Goal: Ask a question

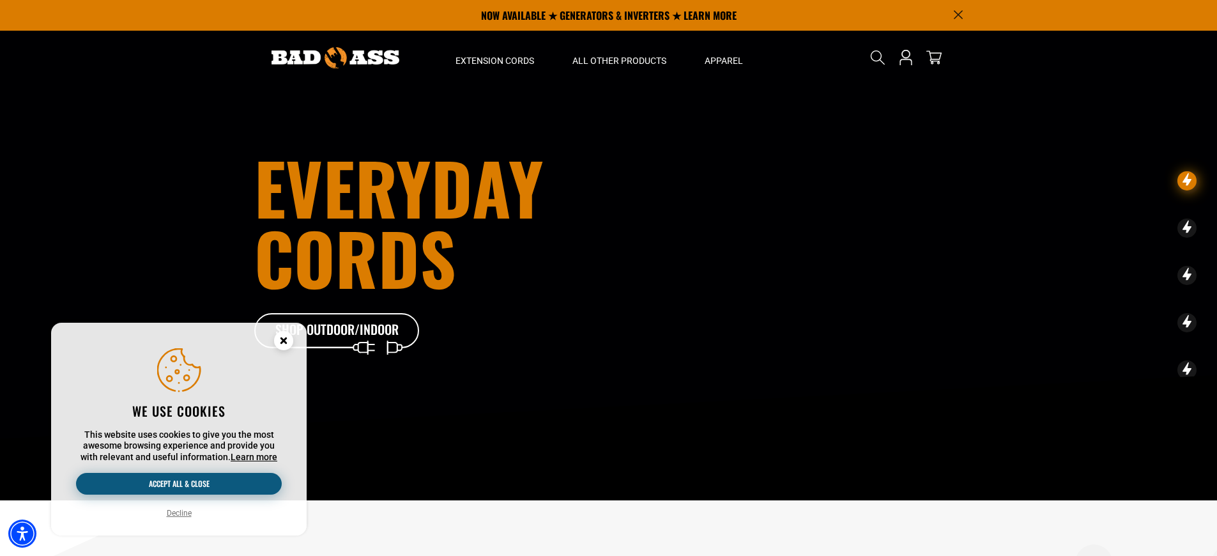
click at [239, 487] on button "Accept all & close" at bounding box center [179, 484] width 206 height 22
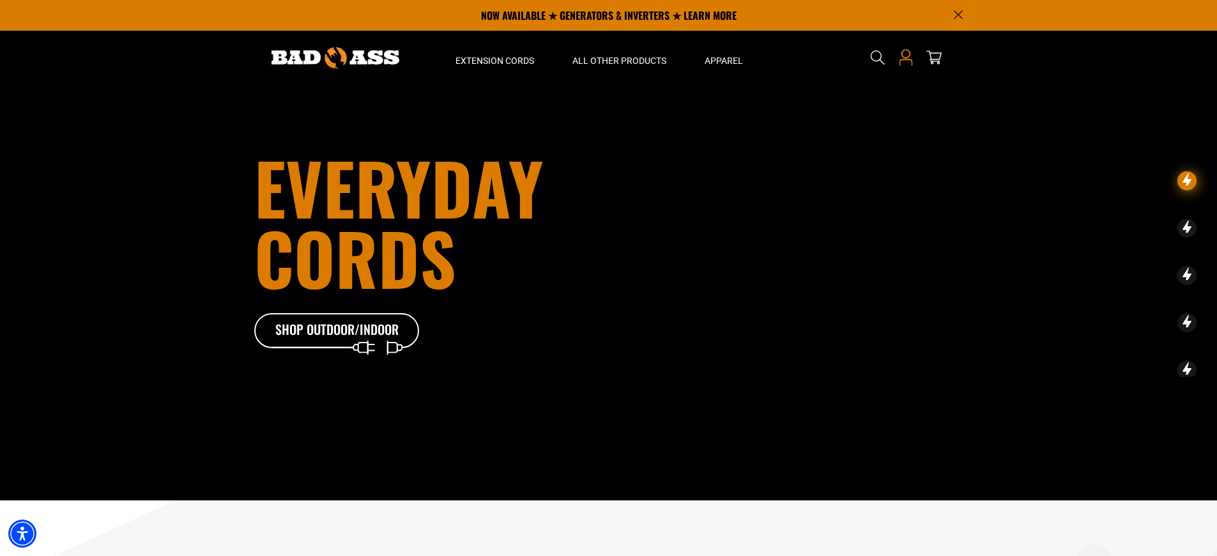
click at [907, 57] on icon "Open this option" at bounding box center [906, 57] width 17 height 17
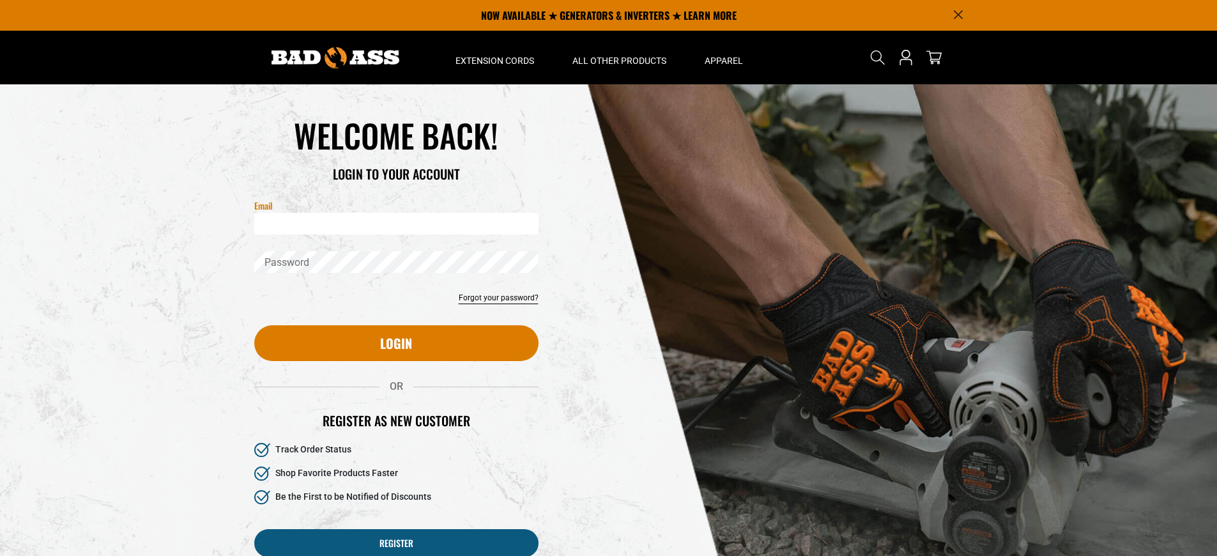
click at [285, 226] on input "Email" at bounding box center [396, 224] width 284 height 22
click at [301, 226] on input "Email" at bounding box center [396, 224] width 284 height 22
type input "**********"
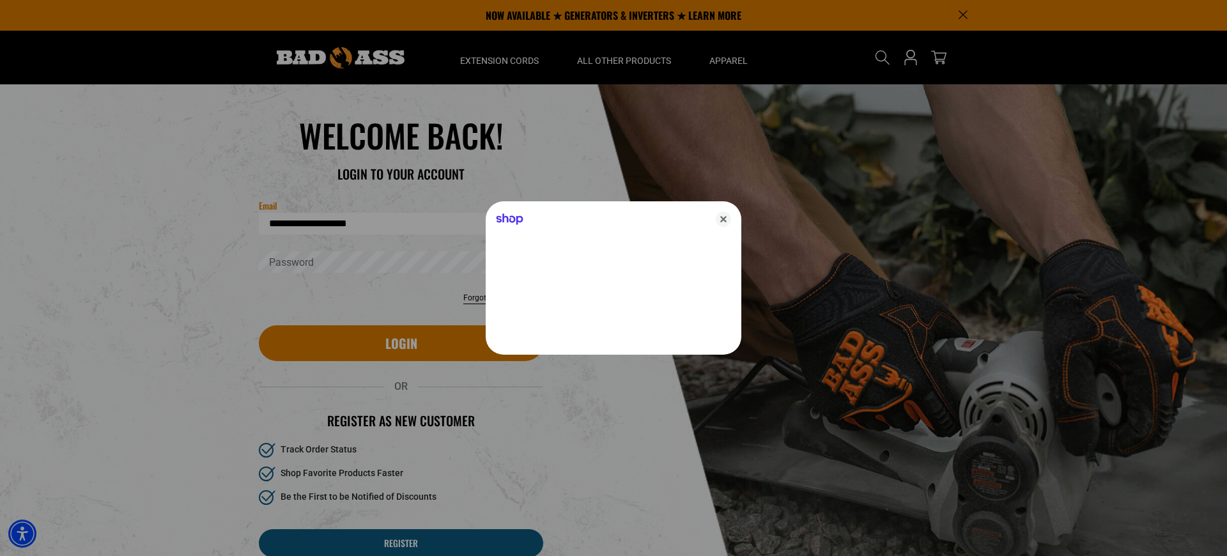
click at [295, 267] on div at bounding box center [613, 278] width 1227 height 556
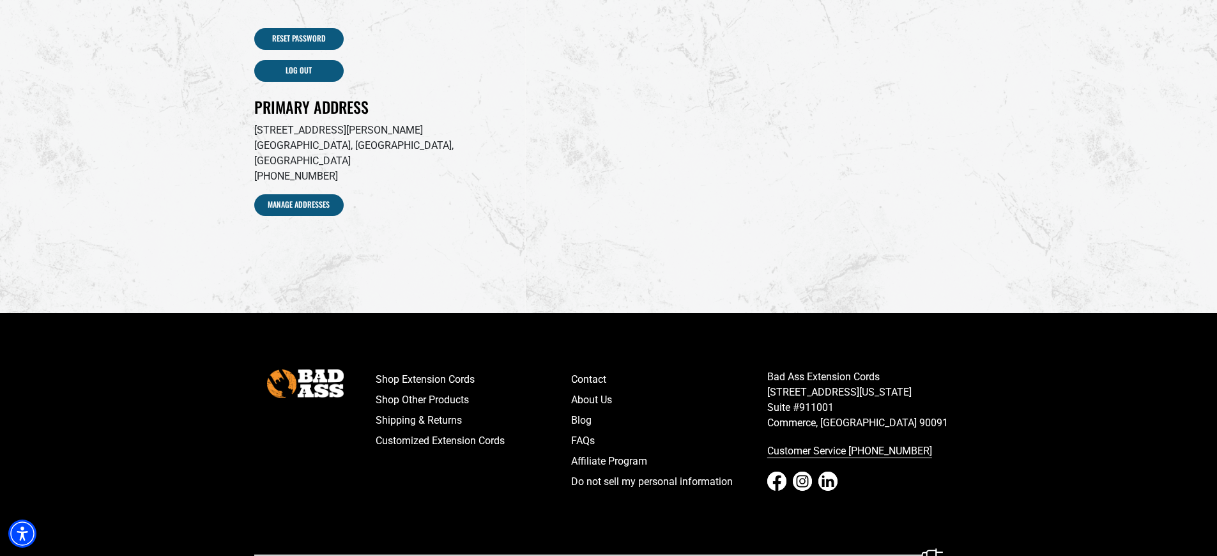
scroll to position [302, 0]
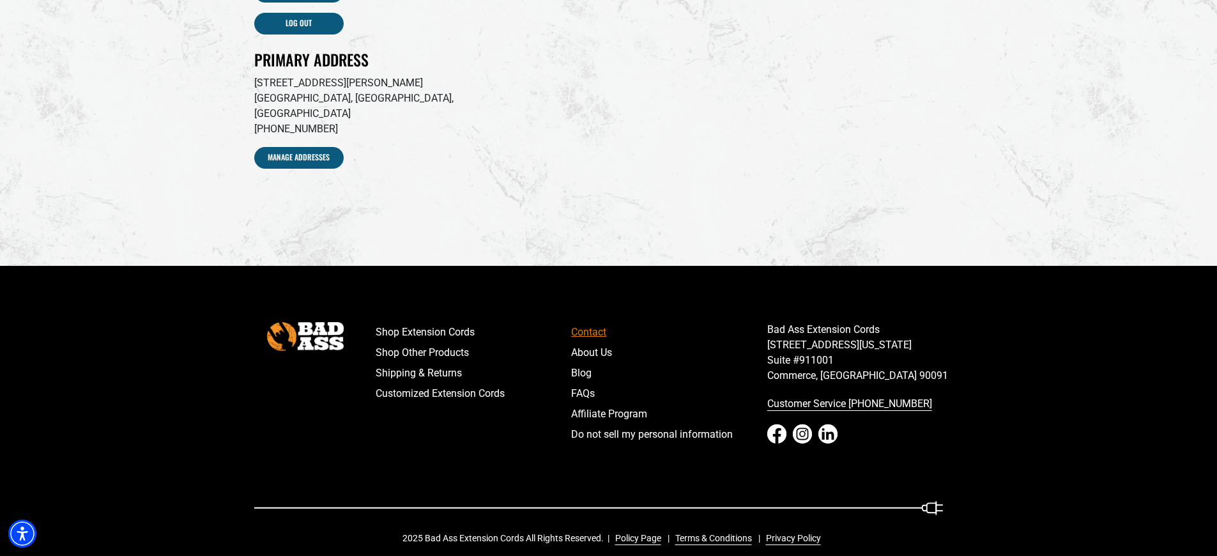
click at [587, 322] on link "Contact" at bounding box center [669, 332] width 196 height 20
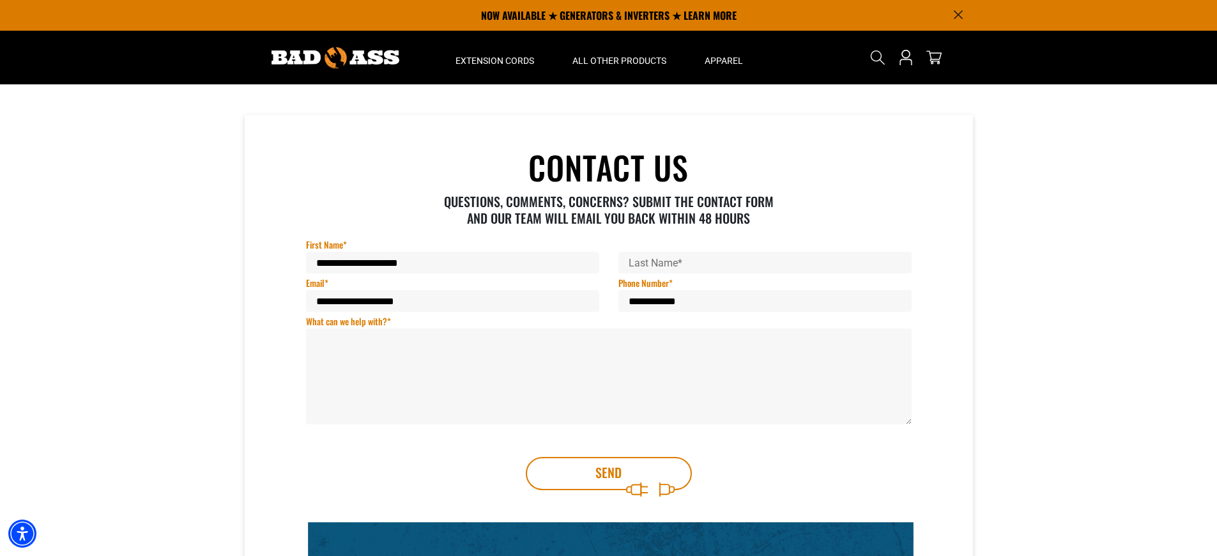
click at [325, 337] on textarea "What can we help with? *" at bounding box center [609, 376] width 606 height 96
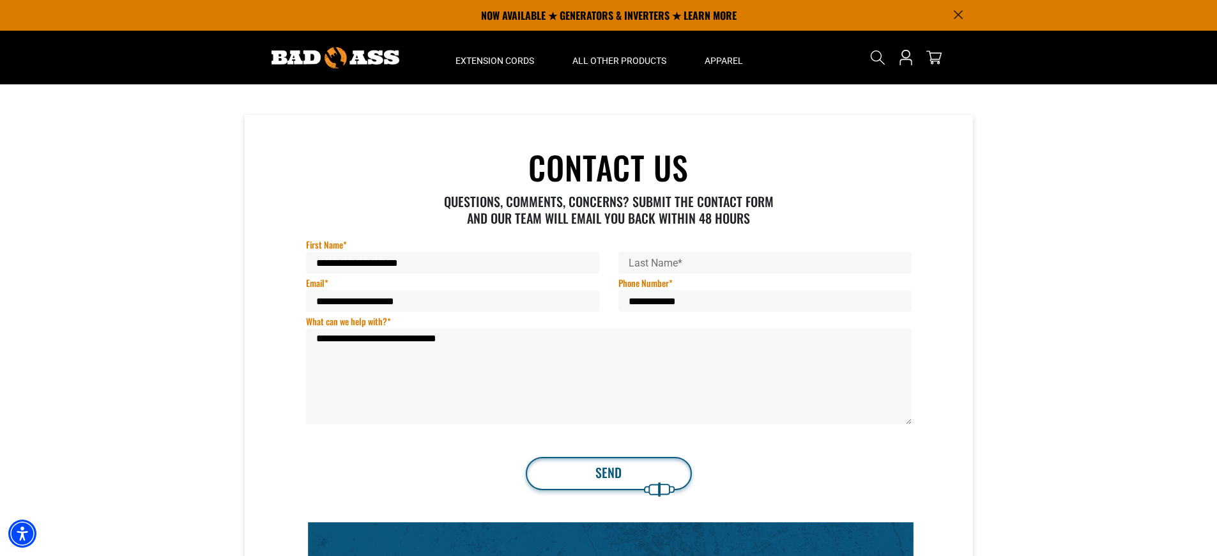
type textarea "**********"
click at [594, 472] on button "Send" at bounding box center [609, 473] width 166 height 33
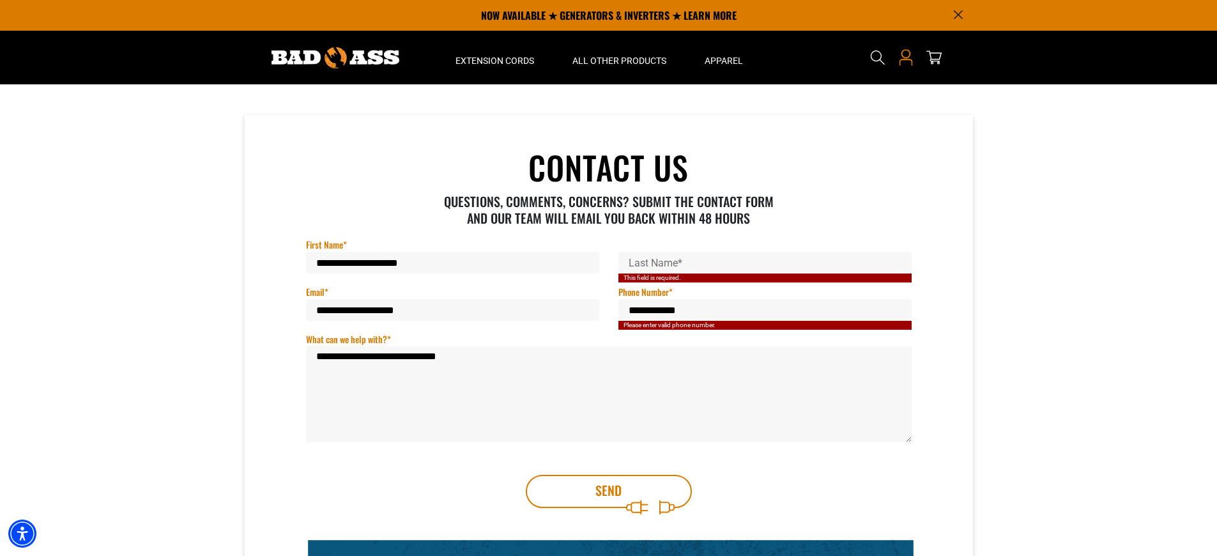
click at [905, 57] on icon "Open this option" at bounding box center [906, 57] width 17 height 17
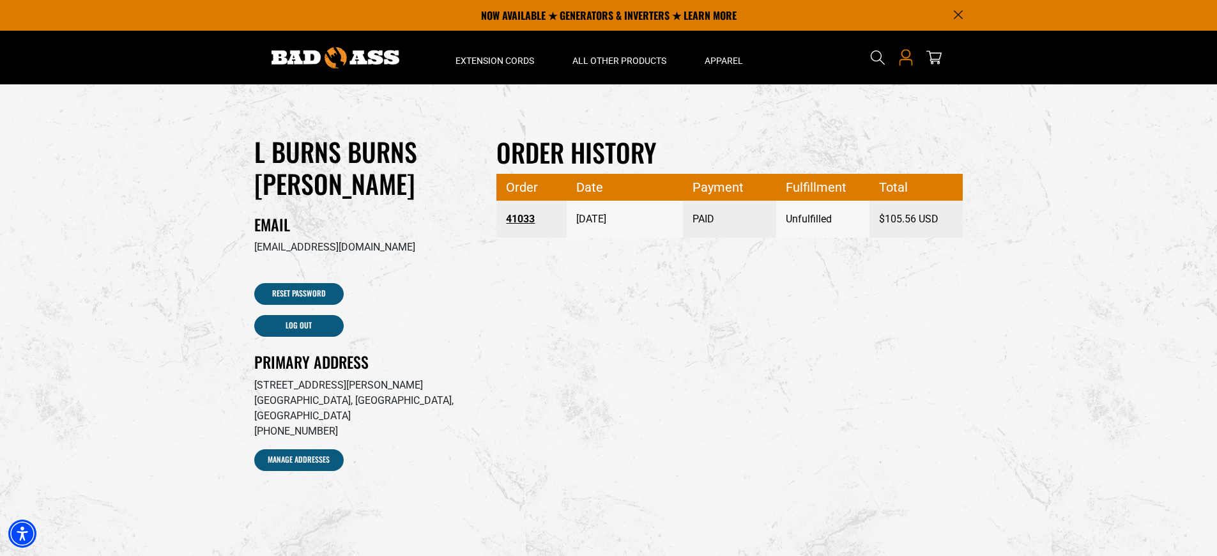
click at [907, 66] on link at bounding box center [906, 58] width 20 height 54
click at [878, 58] on icon "Search" at bounding box center [878, 57] width 17 height 17
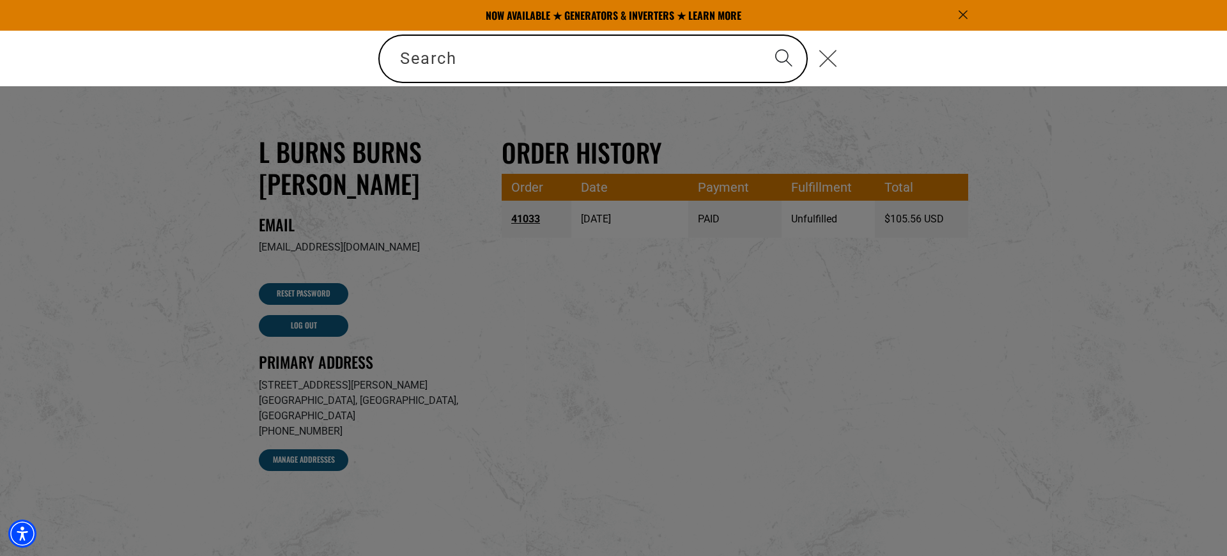
click at [830, 57] on use "Close" at bounding box center [827, 58] width 17 height 17
